Goal: Find specific page/section: Find specific page/section

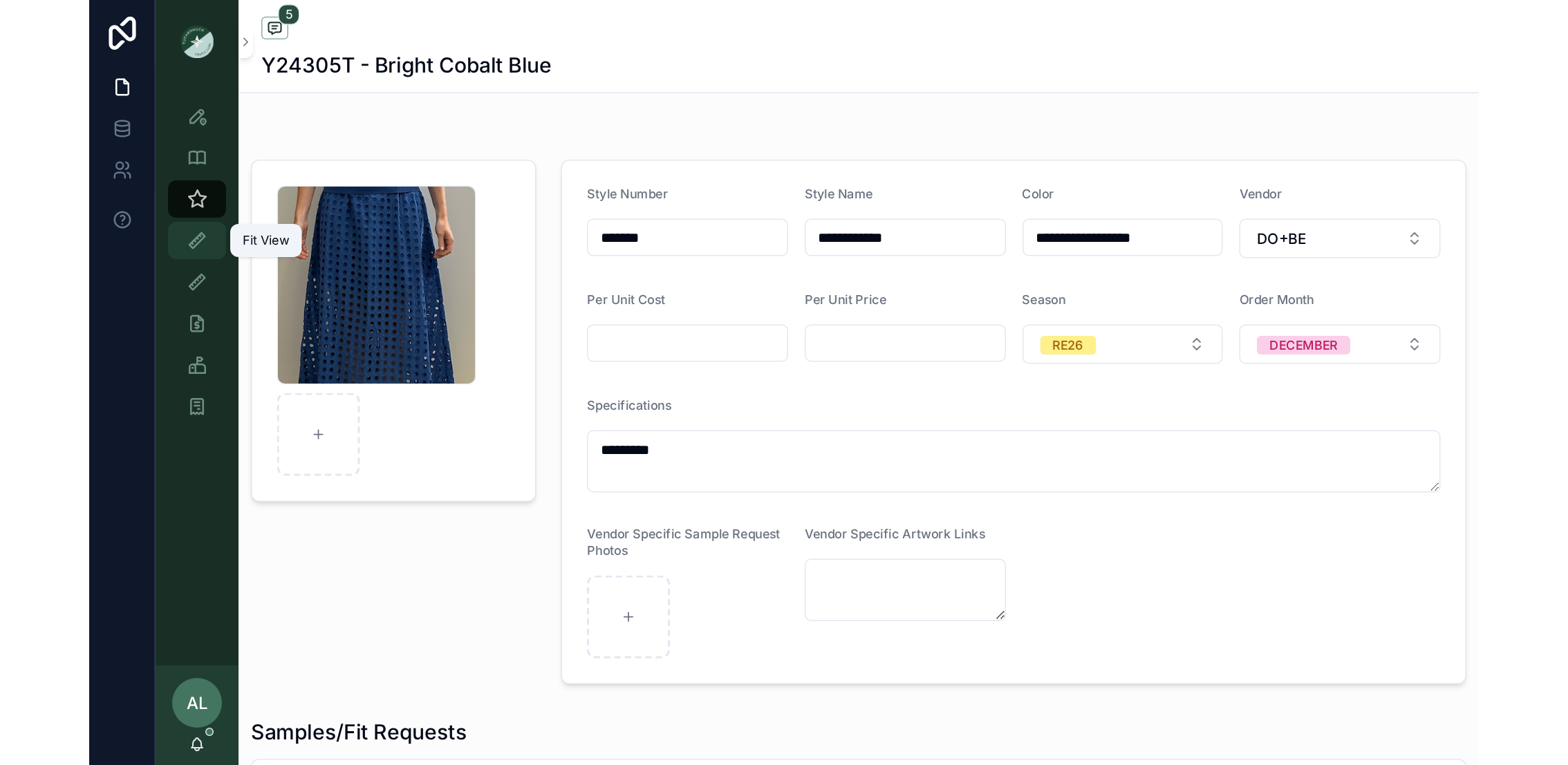
scroll to position [56, 0]
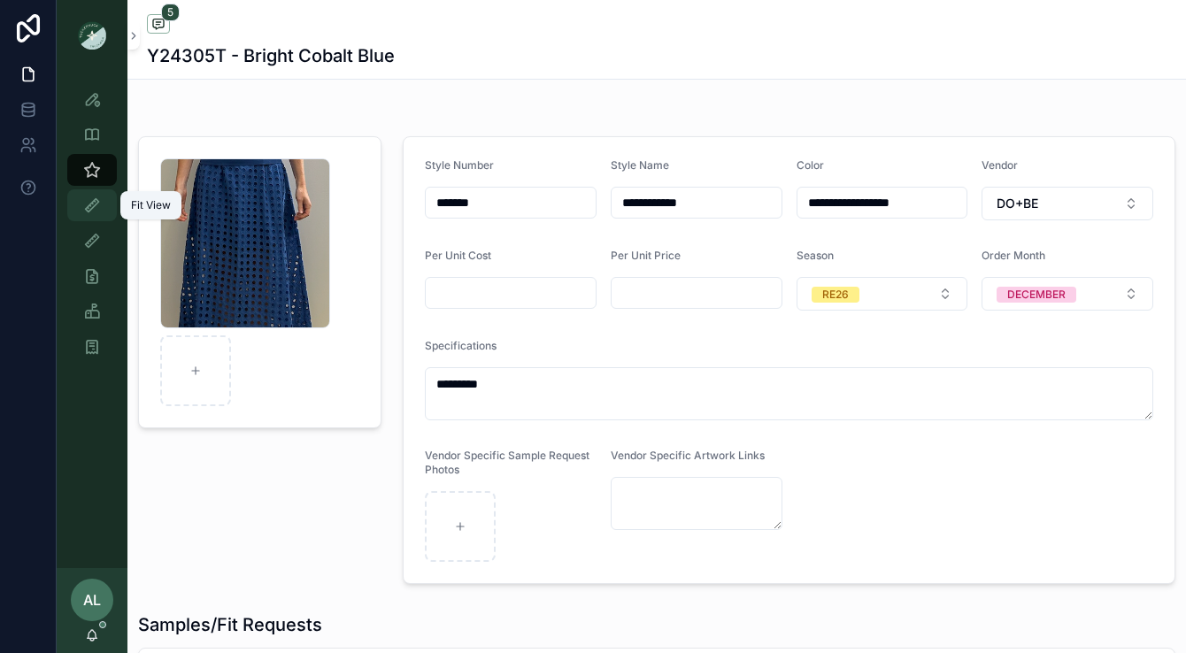
click at [89, 210] on icon "scrollable content" at bounding box center [92, 205] width 18 height 18
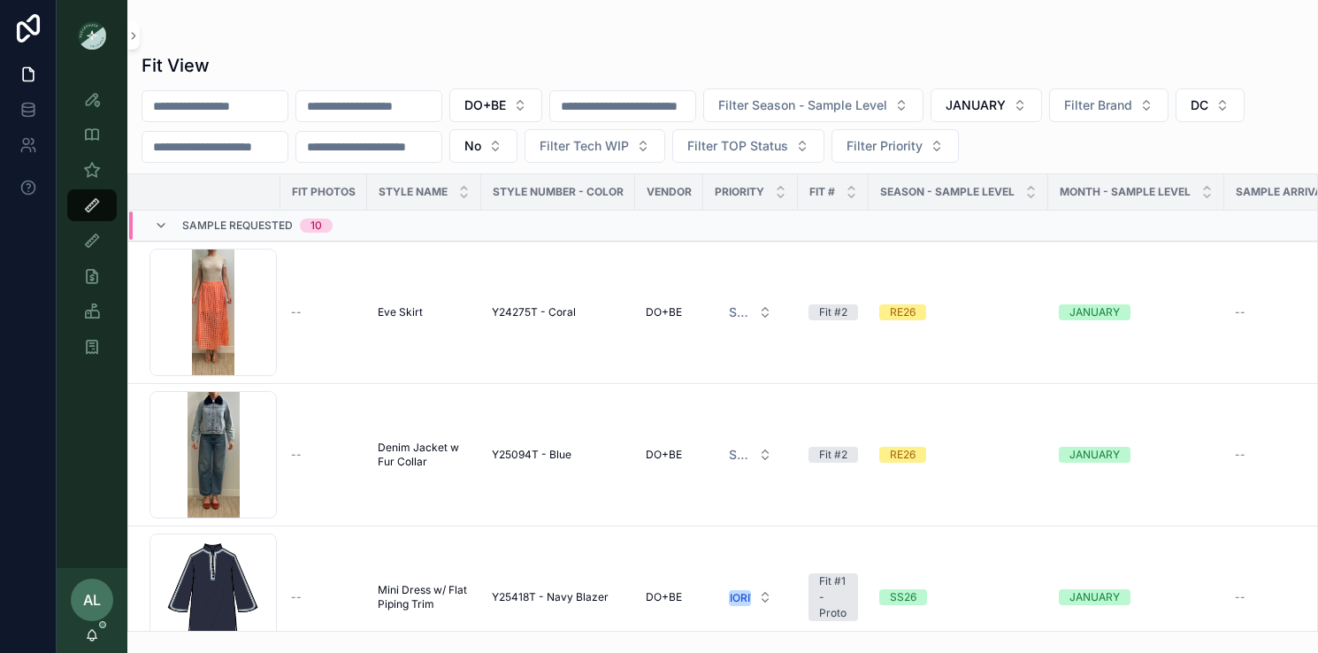
scroll to position [649, 657]
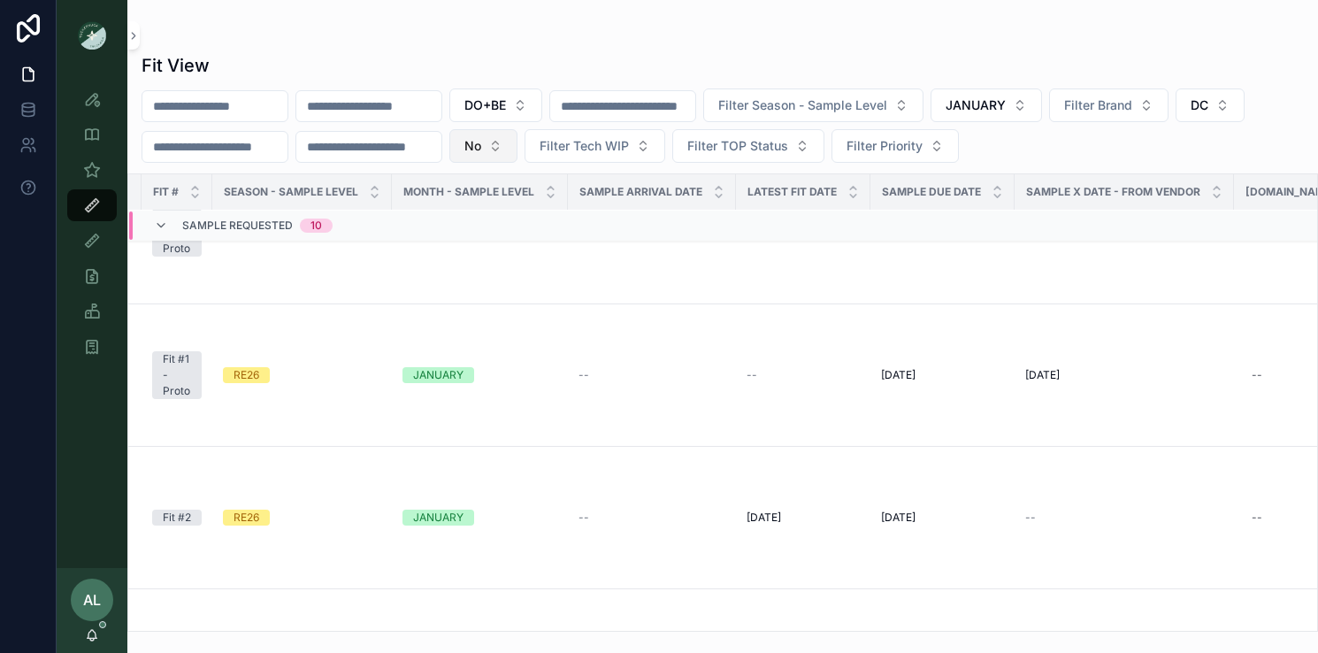
click at [481, 150] on span "No" at bounding box center [473, 146] width 17 height 18
click at [473, 219] on div "----" at bounding box center [517, 218] width 212 height 28
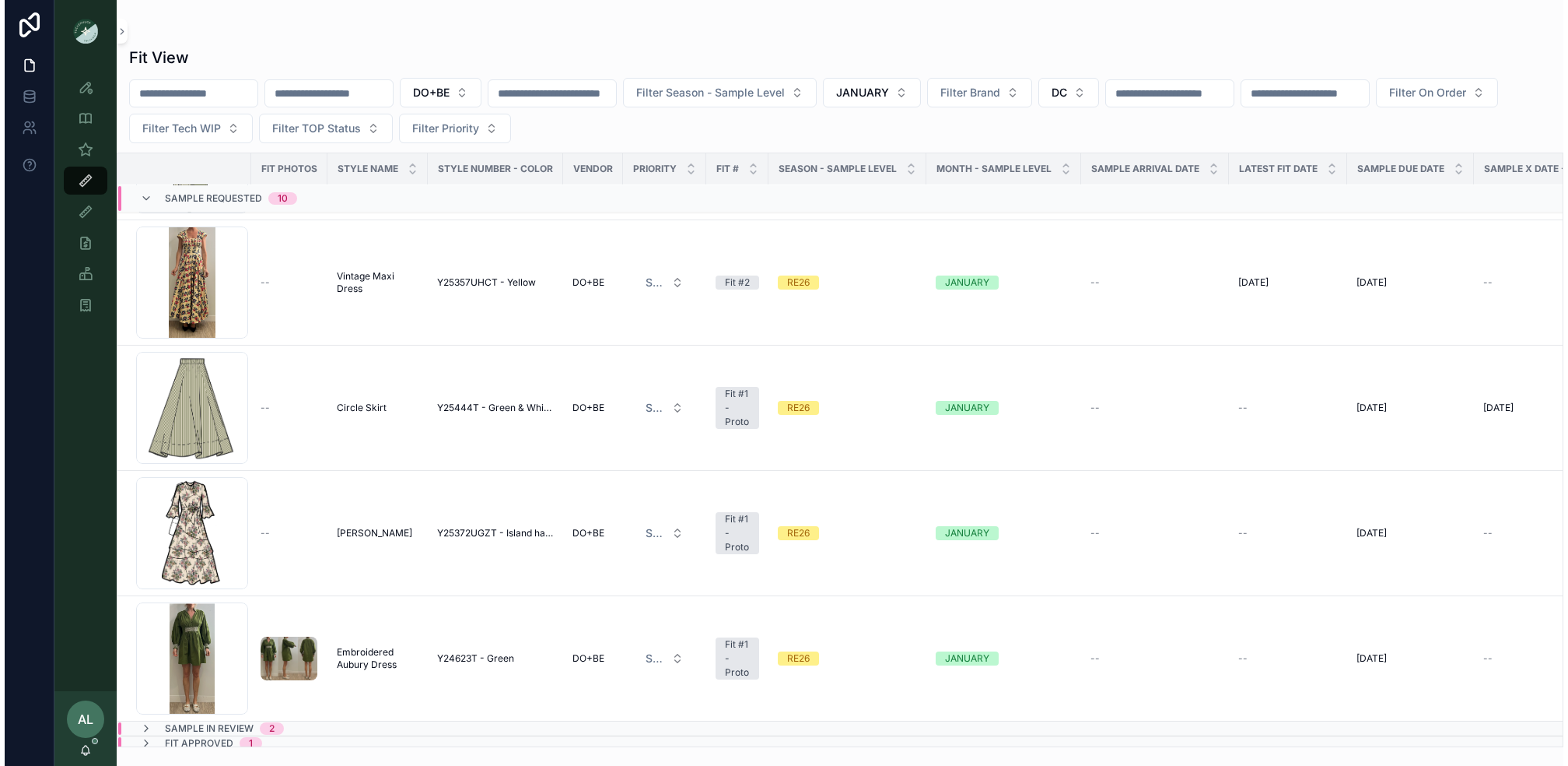
scroll to position [759, 0]
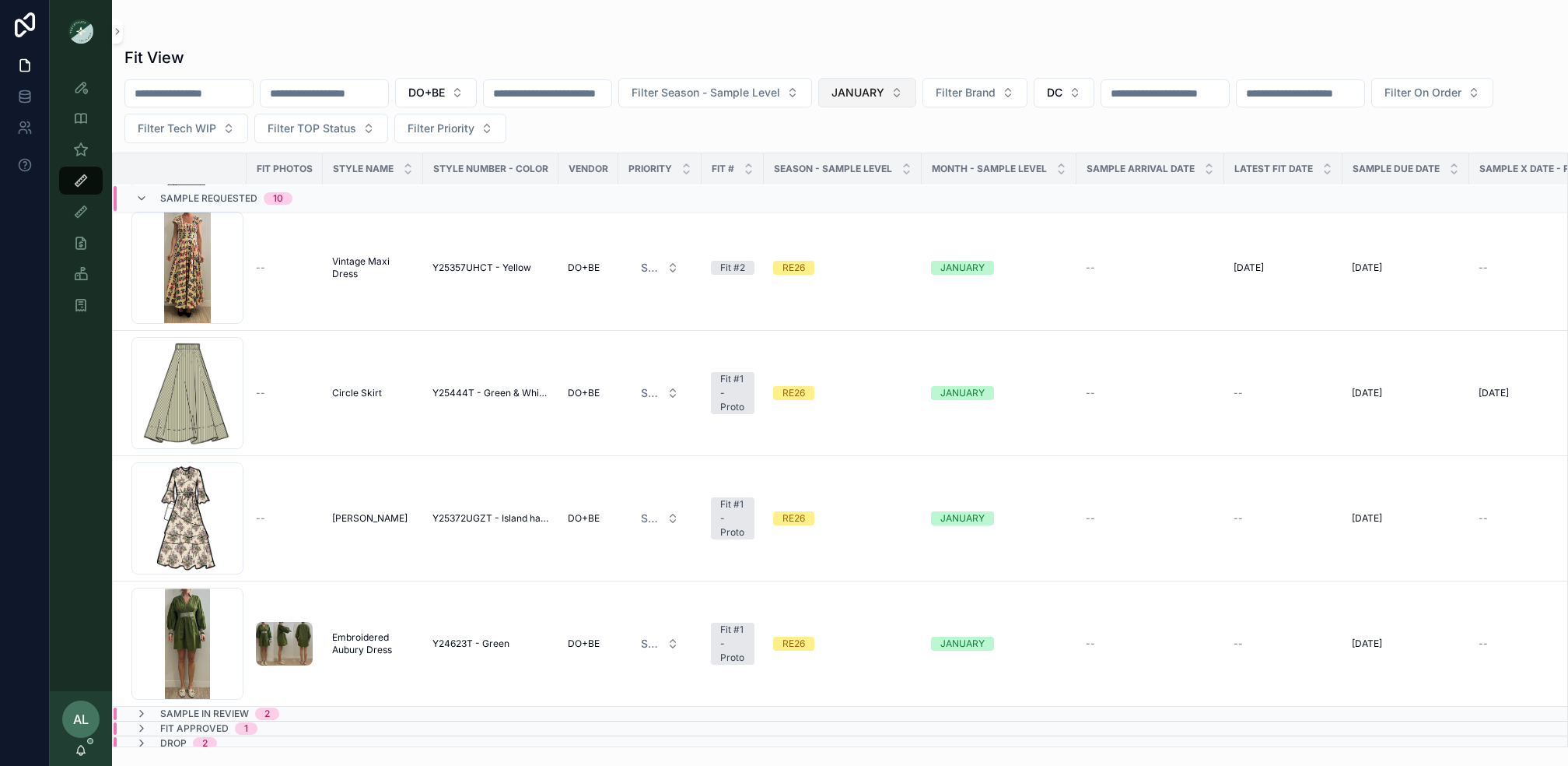
click at [884, 92] on span "JANUARY" at bounding box center [858, 92] width 53 height 16
click at [860, 157] on div "None" at bounding box center [907, 155] width 186 height 25
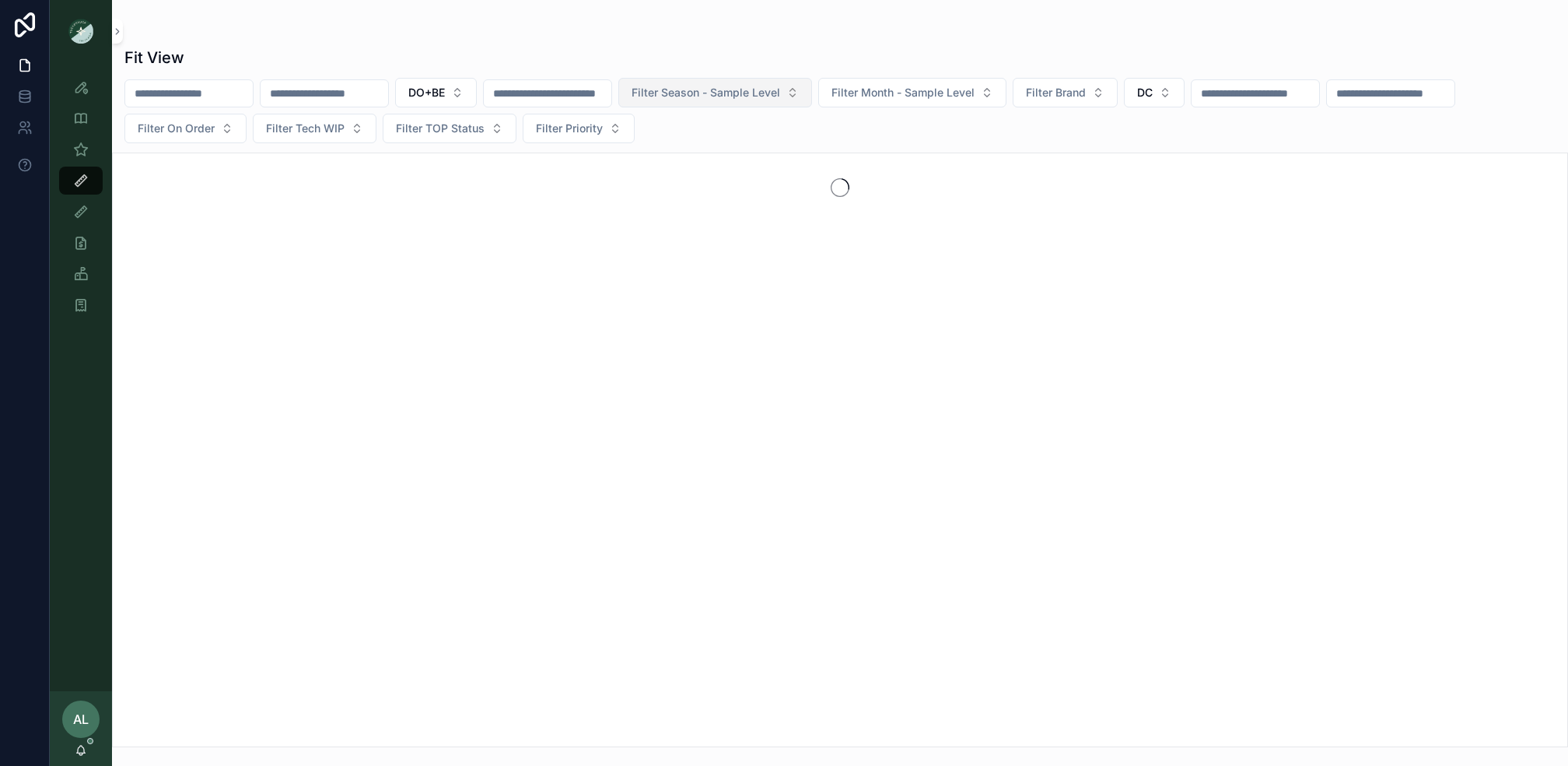
click at [766, 91] on span "Filter Season - Sample Level" at bounding box center [705, 92] width 149 height 16
click at [715, 181] on div "PS26" at bounding box center [757, 179] width 186 height 25
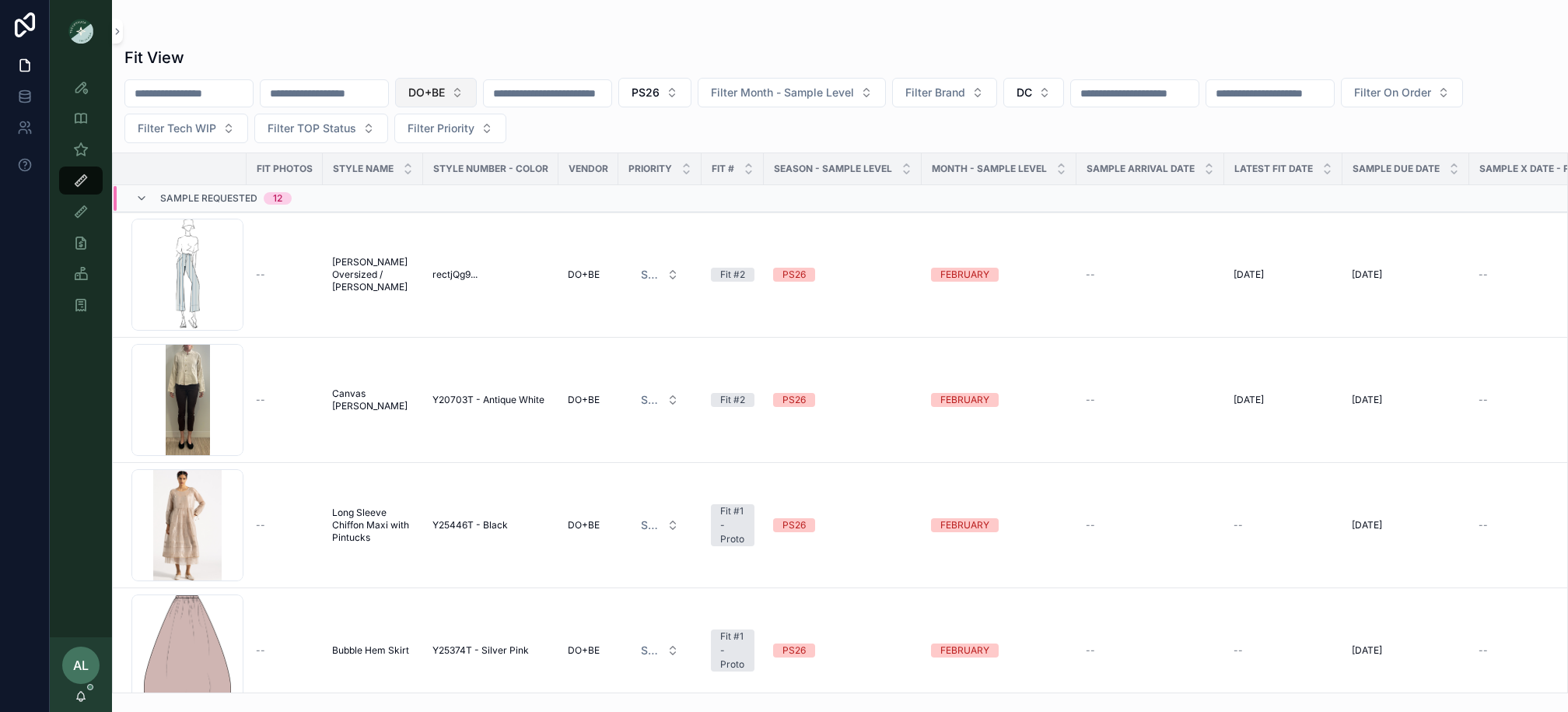
click at [445, 92] on span "DO+BE" at bounding box center [427, 92] width 37 height 16
type input "****"
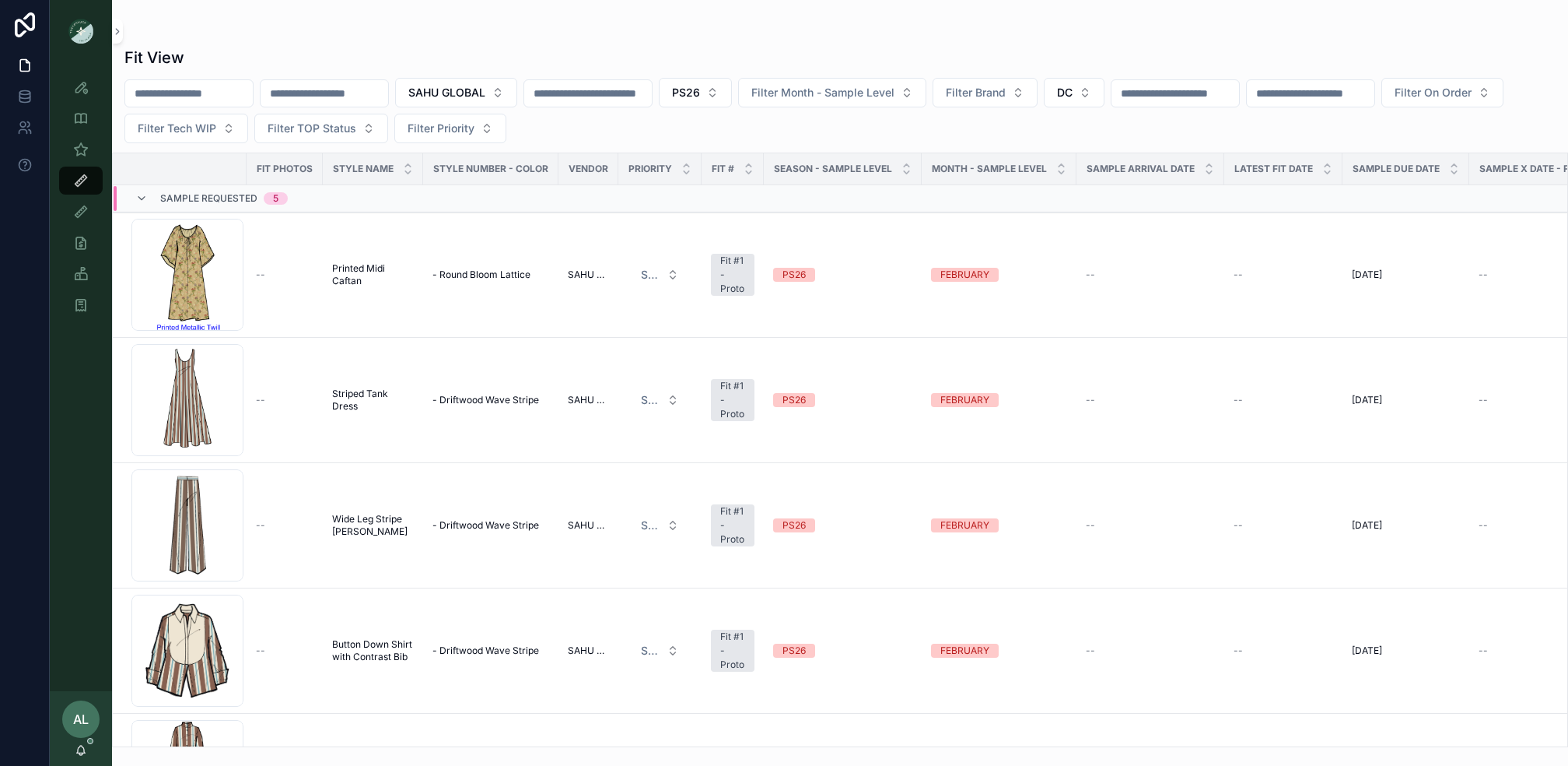
click at [431, 35] on div at bounding box center [840, 31] width 1431 height 12
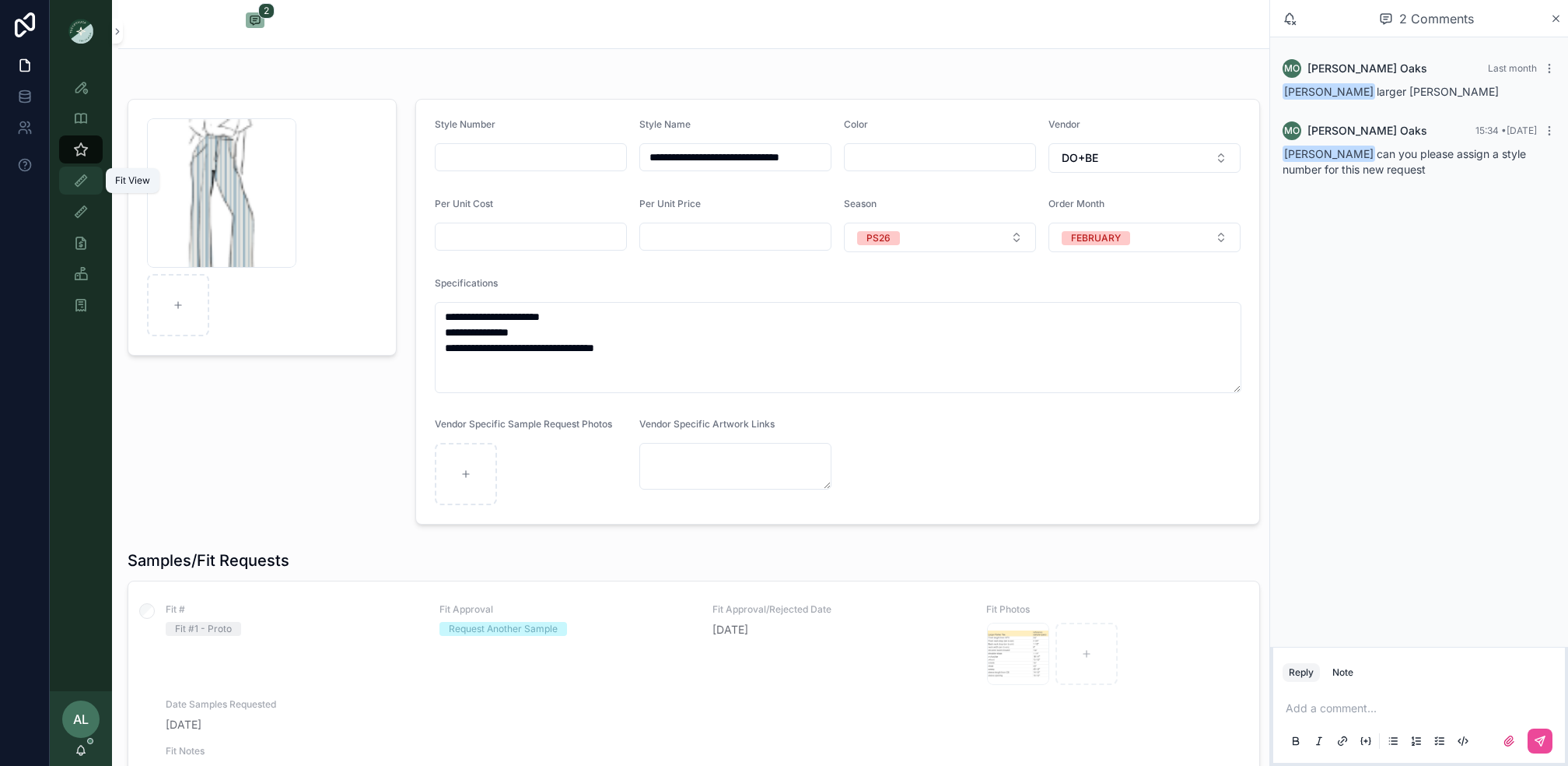
click at [77, 188] on div "Fit View" at bounding box center [81, 180] width 25 height 25
